Goal: Task Accomplishment & Management: Use online tool/utility

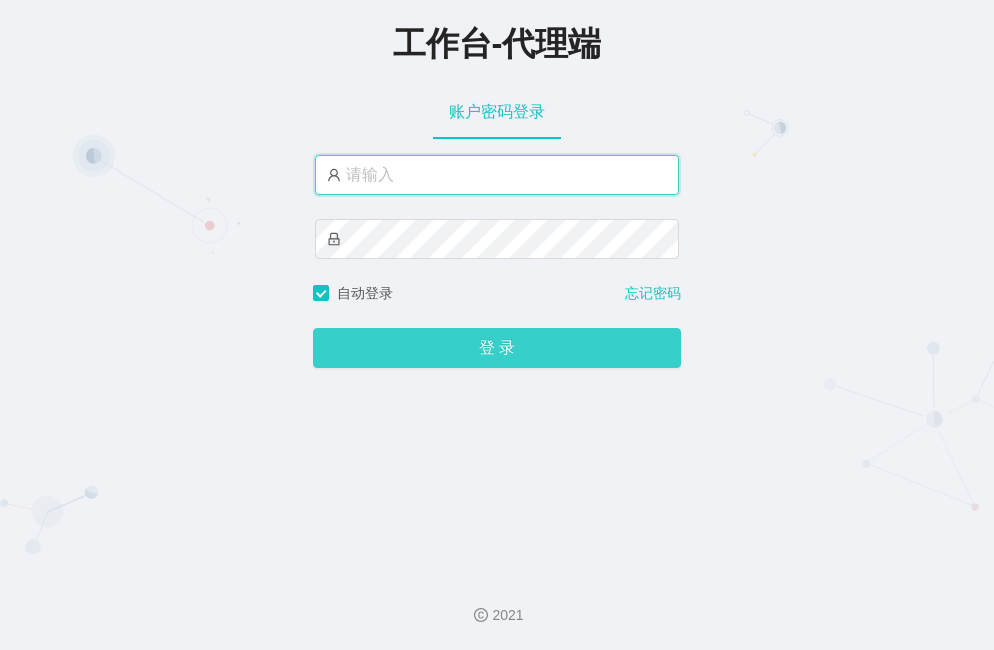
type input "feilong"
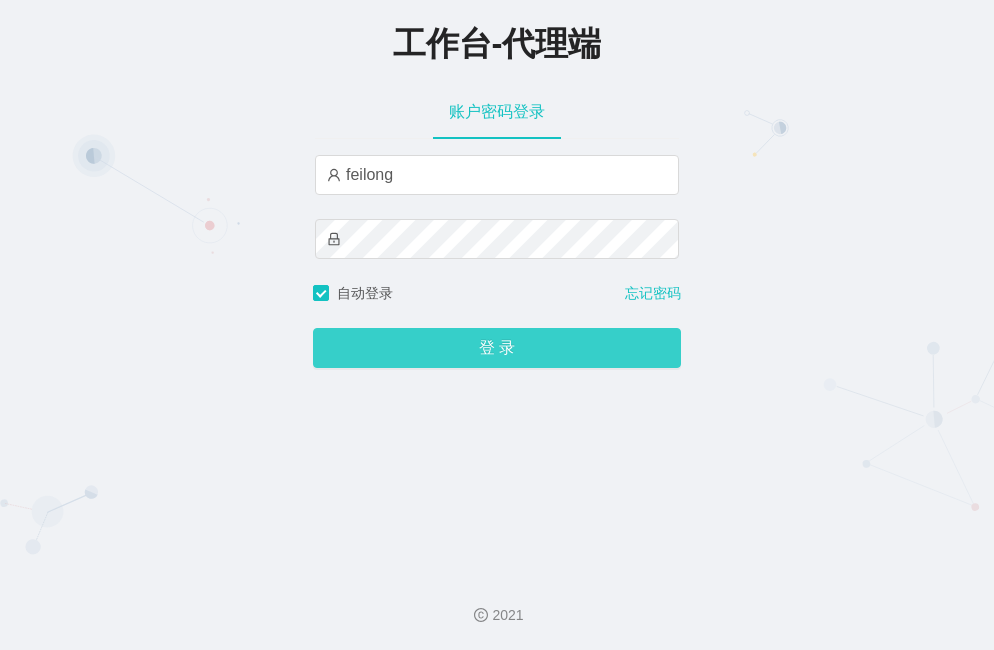
click at [500, 359] on button "登 录" at bounding box center [497, 348] width 368 height 40
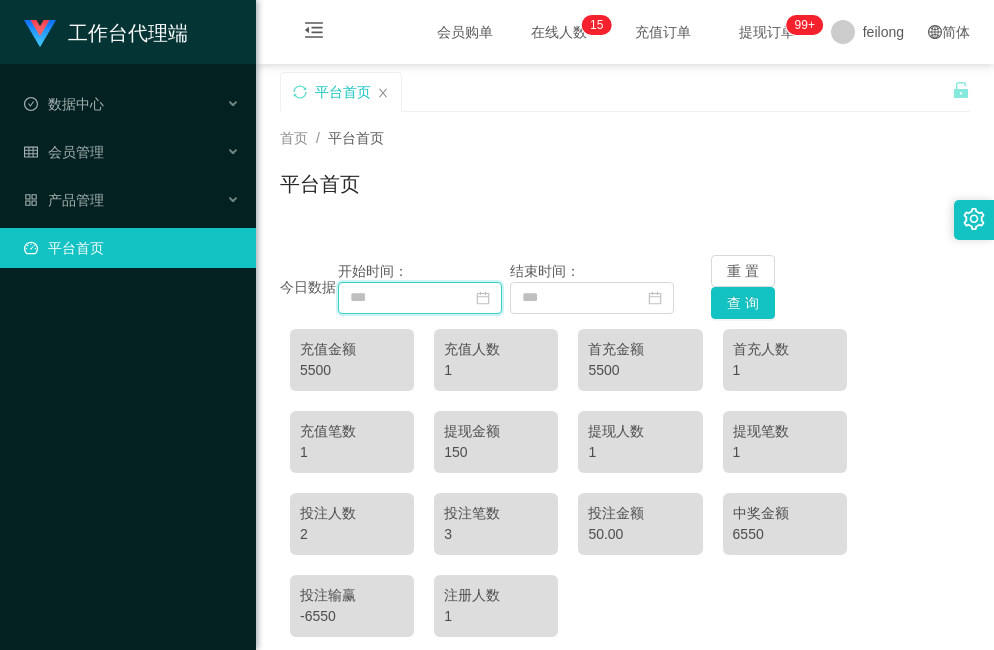
click at [444, 294] on input at bounding box center [420, 298] width 164 height 32
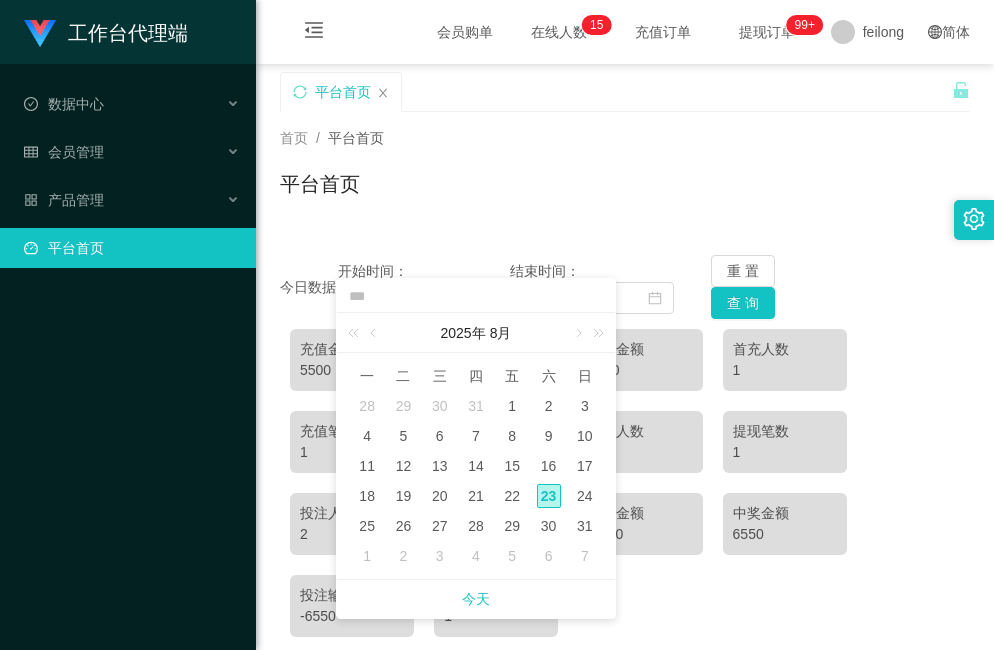
click at [551, 496] on div "23" at bounding box center [549, 496] width 24 height 24
type input "**********"
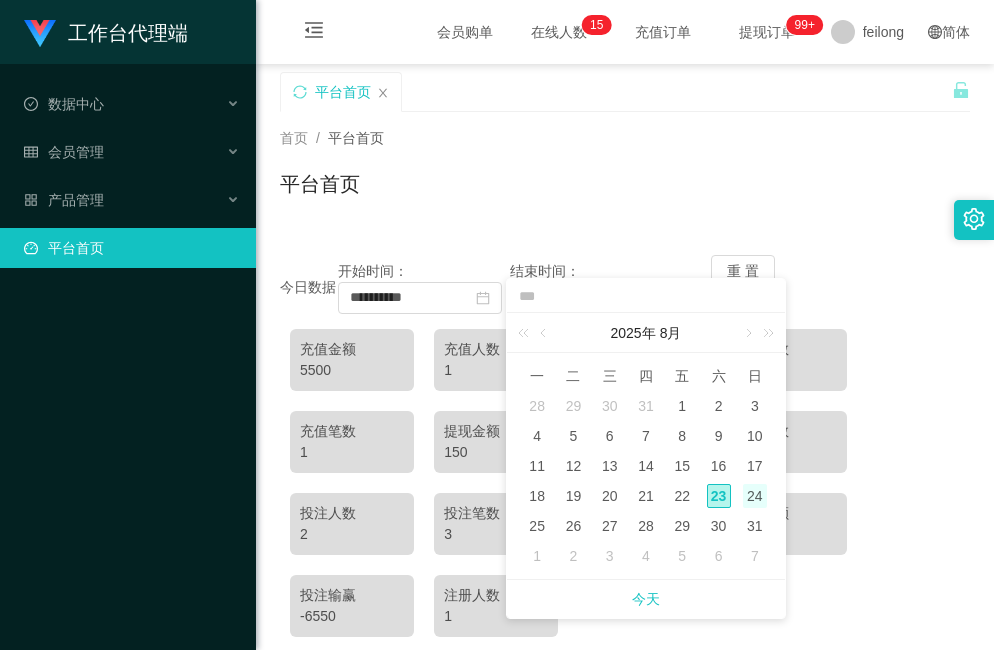
click at [749, 498] on div "24" at bounding box center [755, 496] width 24 height 24
type input "**********"
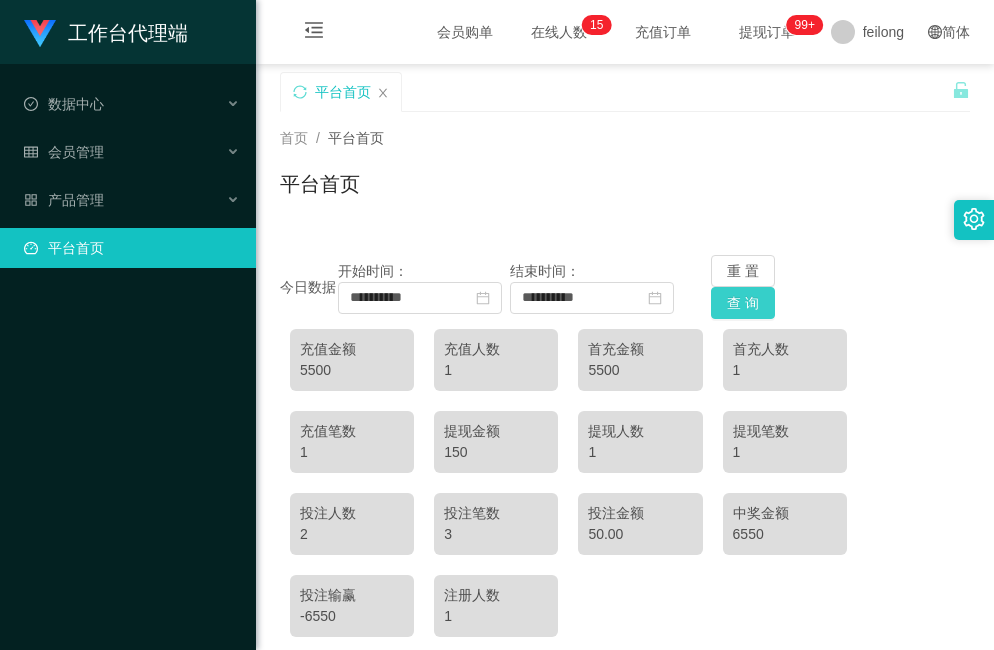
click at [738, 303] on button "查 询" at bounding box center [743, 303] width 64 height 32
click at [743, 296] on button "查 询" at bounding box center [743, 303] width 64 height 32
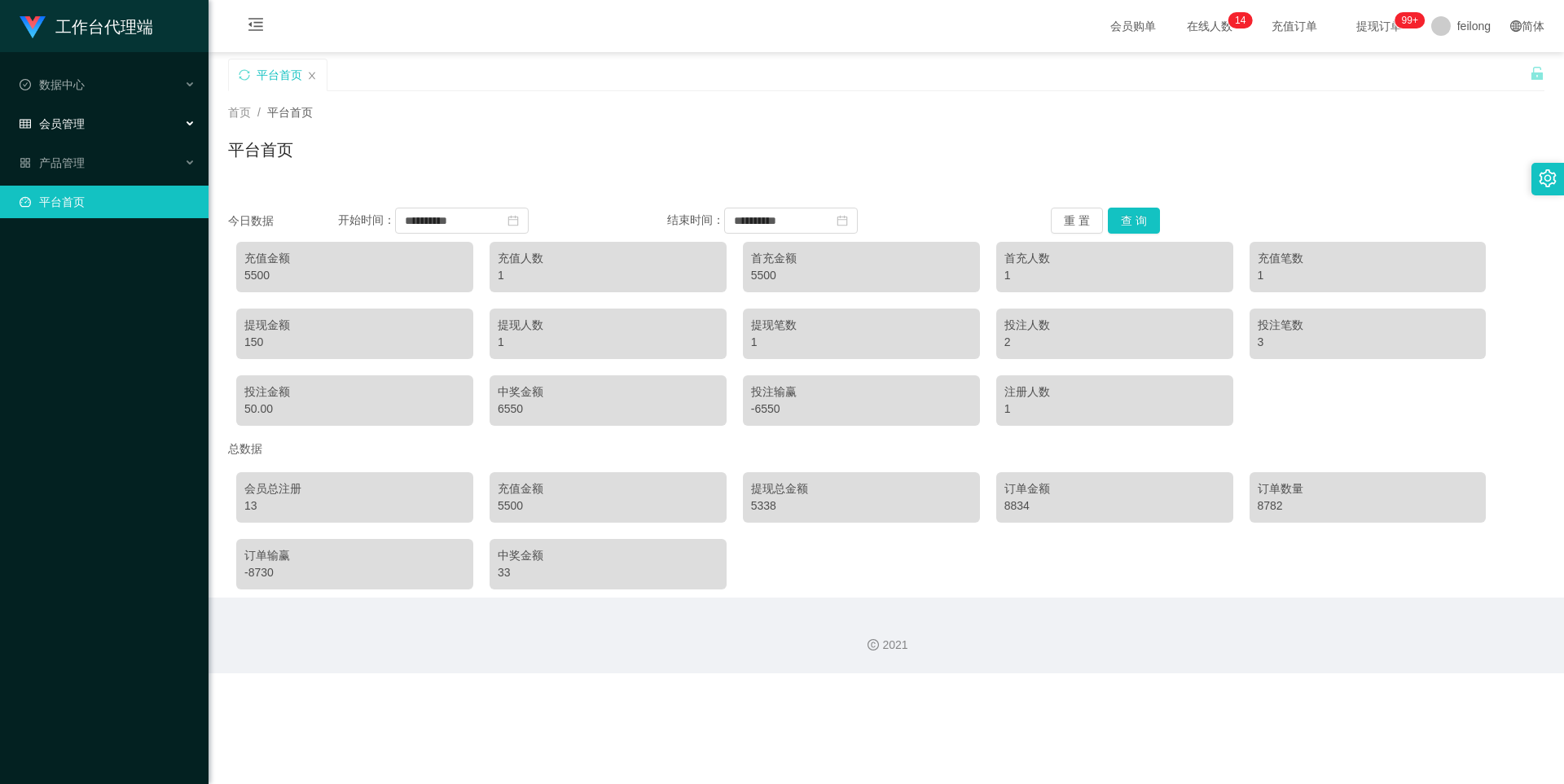
click at [115, 117] on div "会员管理" at bounding box center [104, 124] width 209 height 33
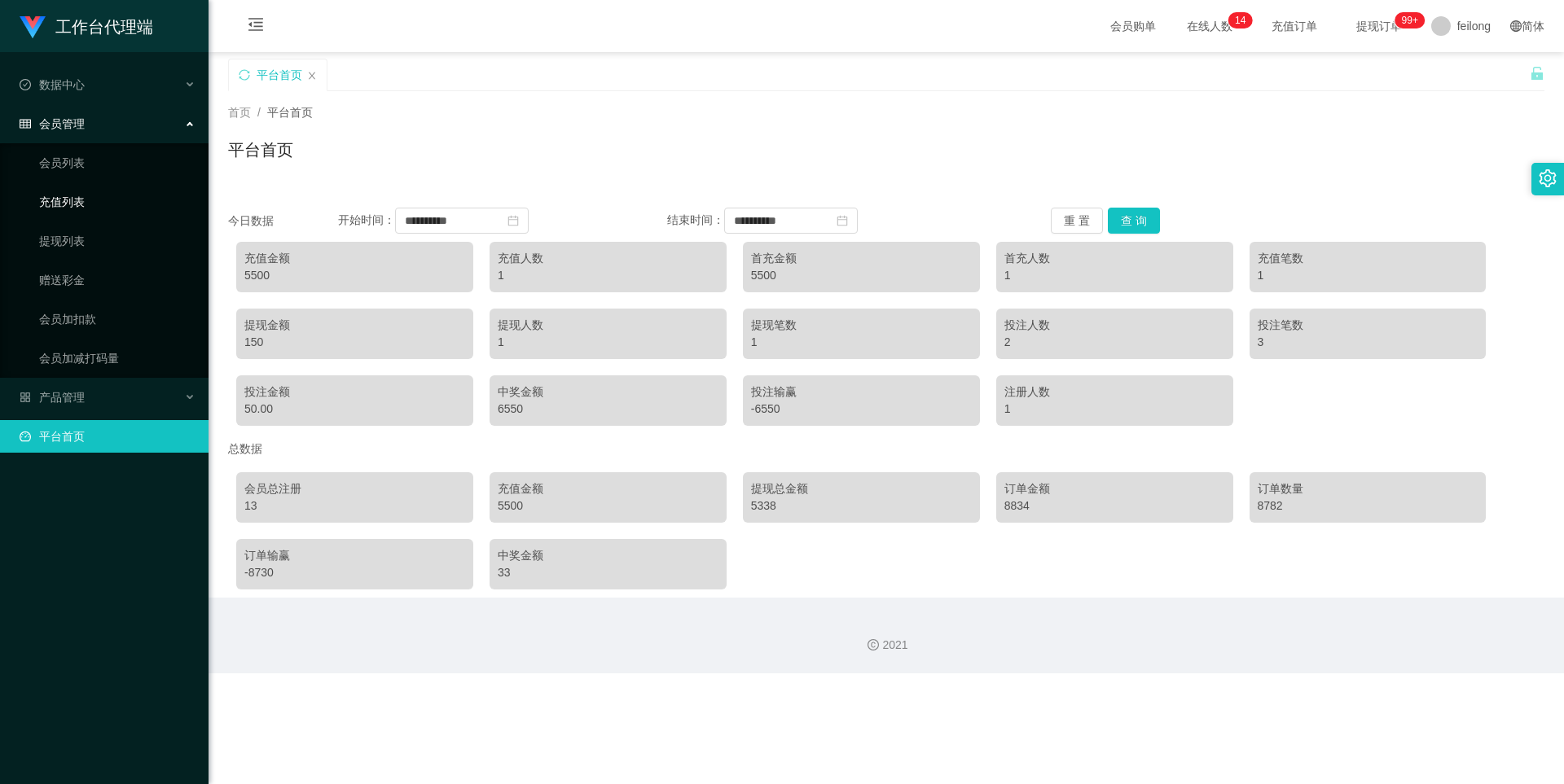
click at [107, 199] on link "充值列表" at bounding box center [117, 202] width 156 height 33
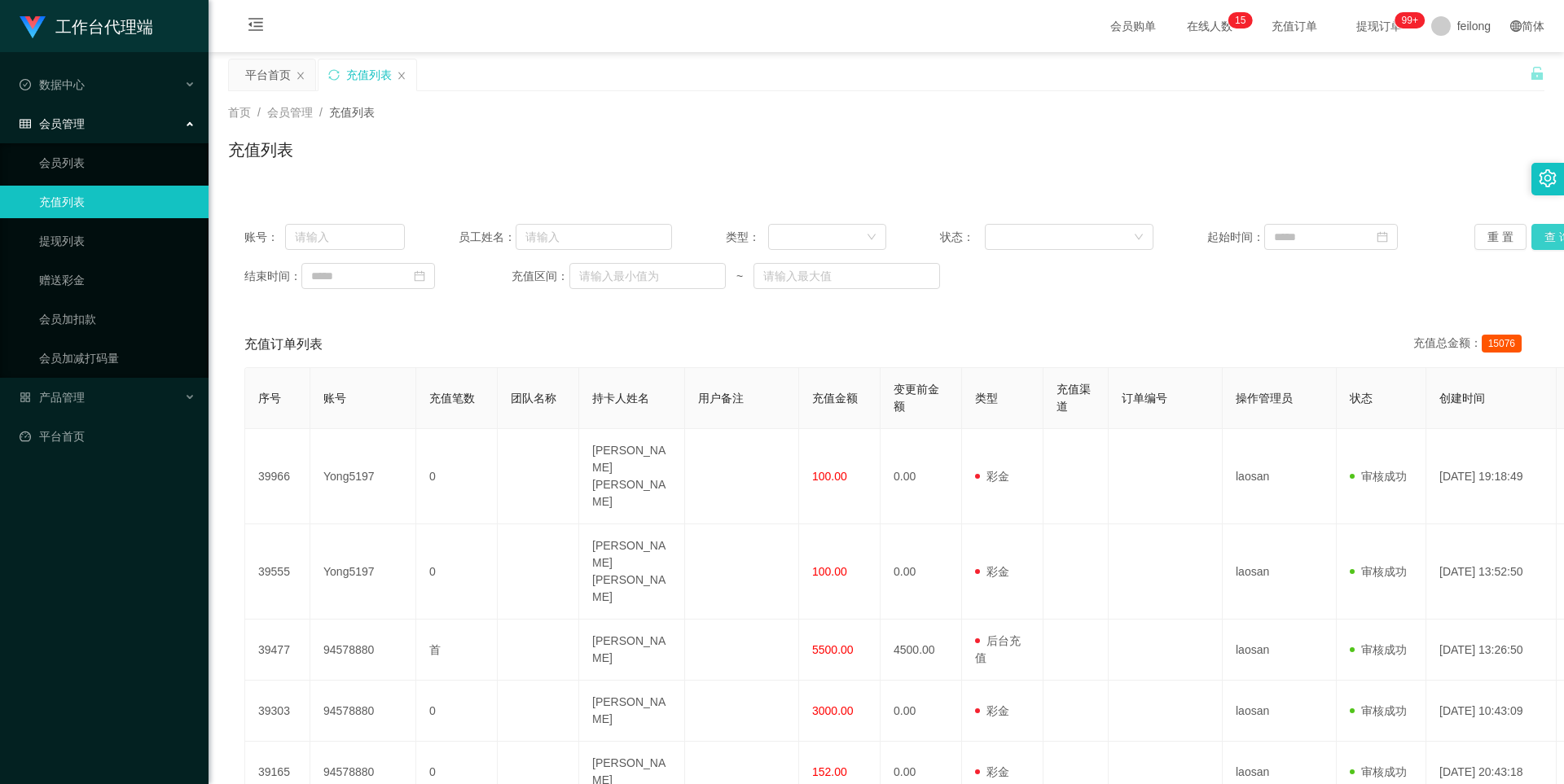
click at [809, 230] on button "查 询" at bounding box center [1557, 237] width 52 height 26
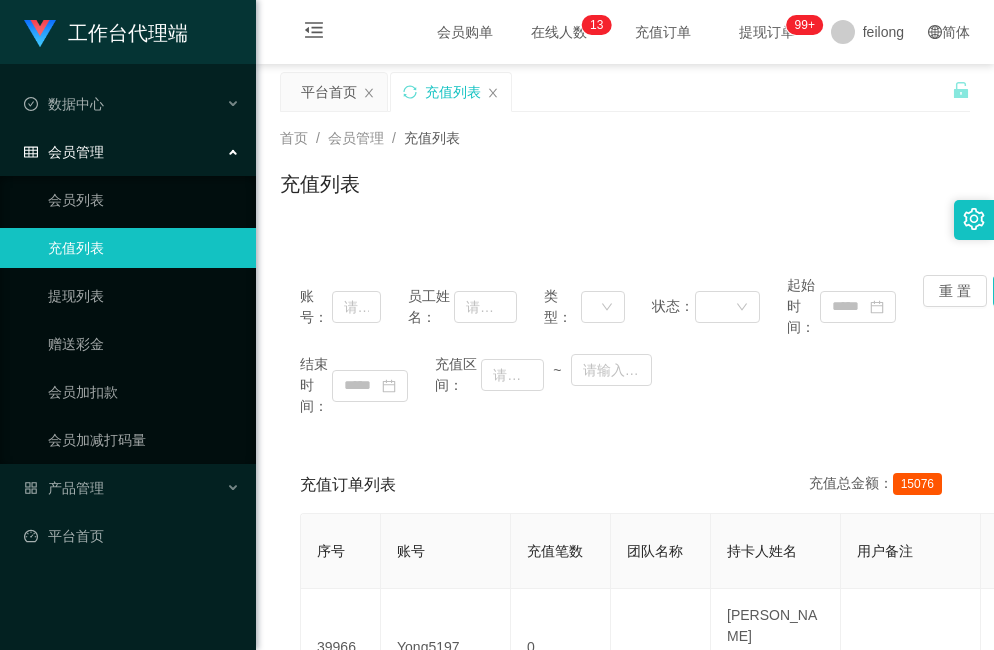
drag, startPoint x: 637, startPoint y: 4, endPoint x: 932, endPoint y: 137, distance: 323.6
click at [932, 137] on div "首页 / 会员管理 / 充值列表 /" at bounding box center [625, 138] width 690 height 21
drag, startPoint x: 961, startPoint y: 2, endPoint x: 570, endPoint y: 165, distance: 423.6
click at [553, 170] on div "充值列表" at bounding box center [625, 192] width 690 height 46
click at [323, 86] on div "平台首页" at bounding box center [329, 92] width 56 height 38
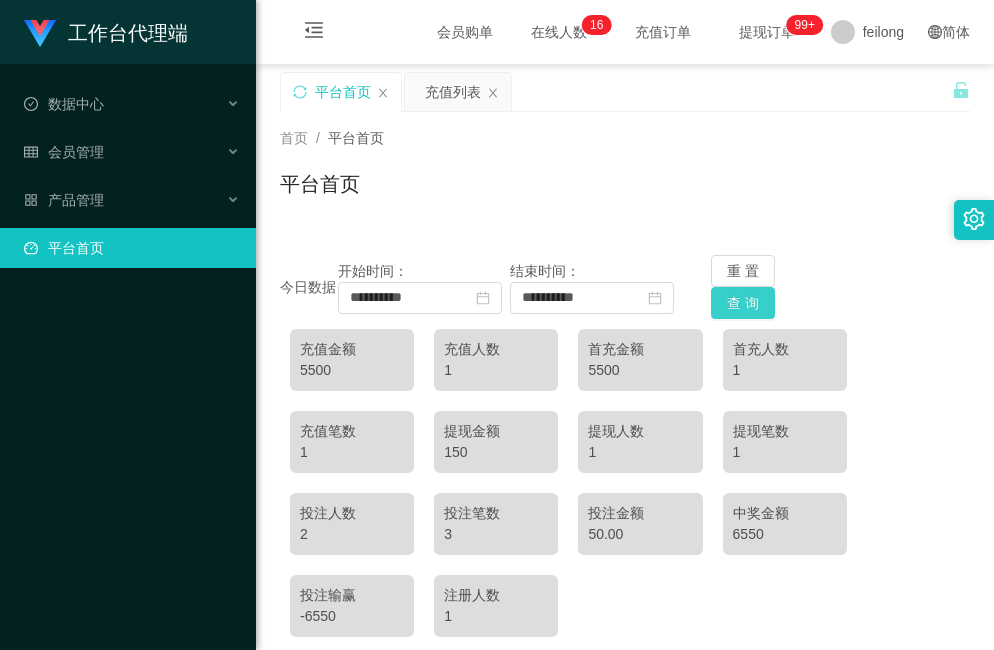
click at [733, 309] on button "查 询" at bounding box center [743, 303] width 64 height 32
click at [734, 309] on button "查 询" at bounding box center [743, 303] width 64 height 32
